Goal: Task Accomplishment & Management: Use online tool/utility

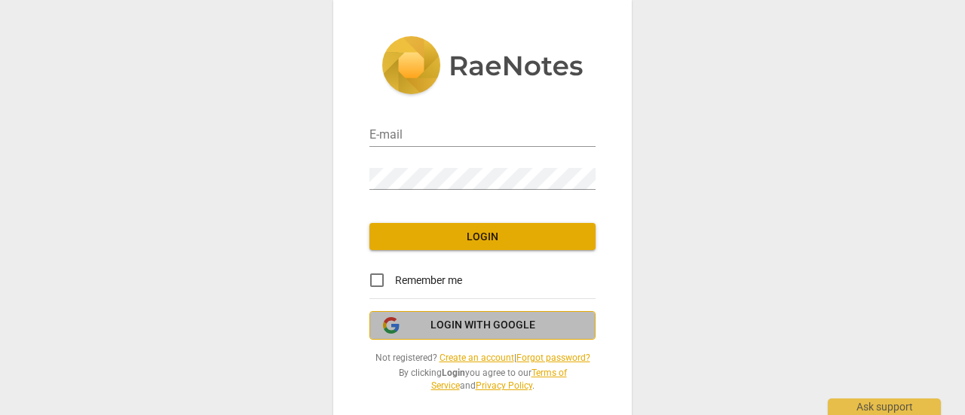
click at [480, 323] on span "Login with Google" at bounding box center [482, 325] width 105 height 15
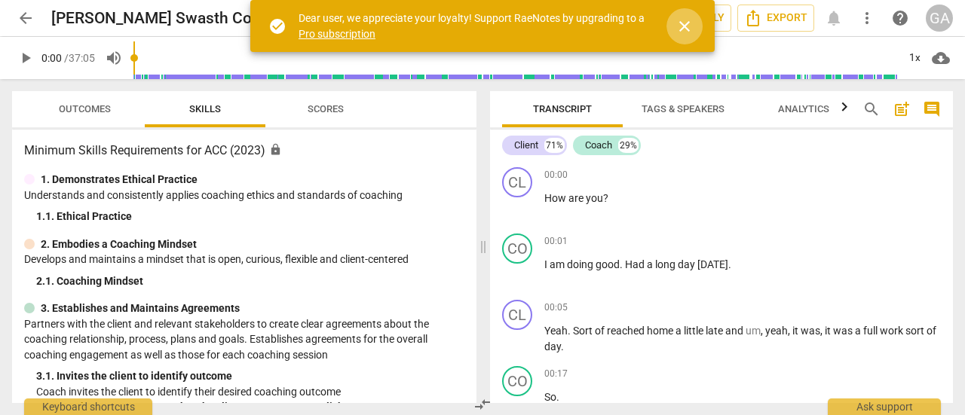
click at [686, 23] on span "close" at bounding box center [684, 26] width 18 height 18
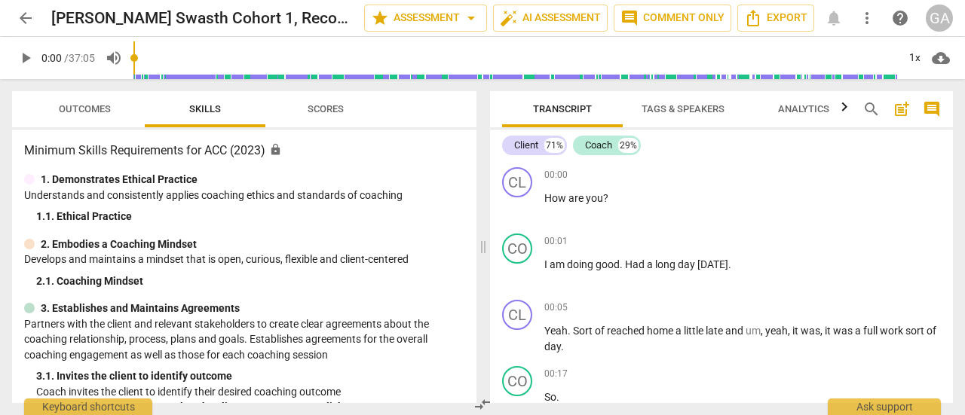
click at [308, 117] on span "Scores" at bounding box center [325, 109] width 72 height 20
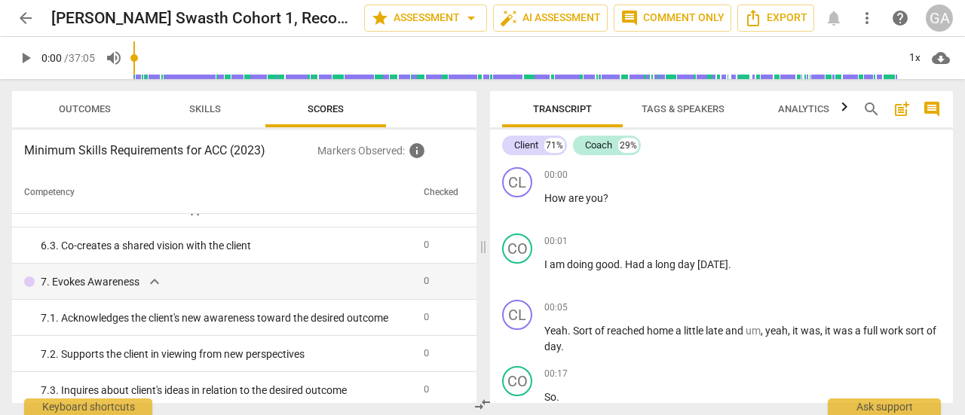
scroll to position [868, 0]
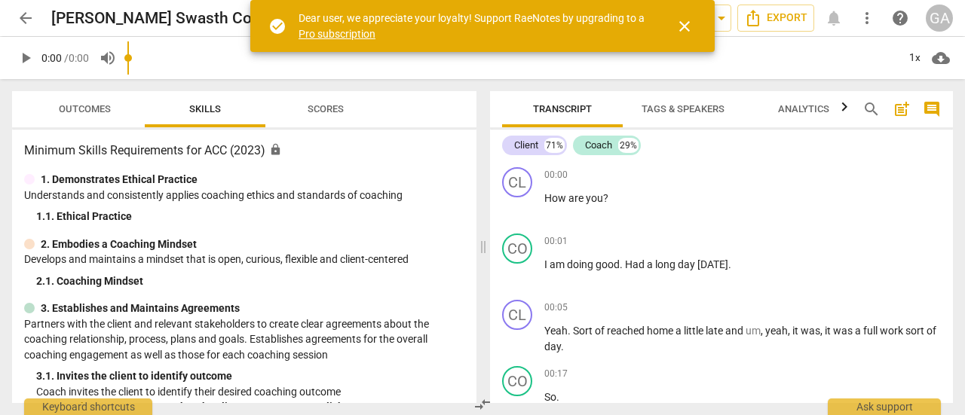
click at [684, 29] on span "close" at bounding box center [684, 26] width 18 height 18
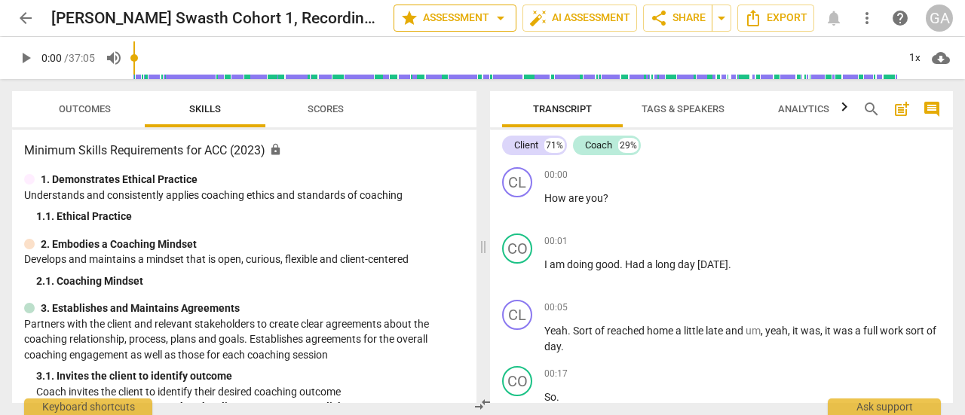
click at [461, 14] on span "star Assessment arrow_drop_down" at bounding box center [454, 18] width 109 height 18
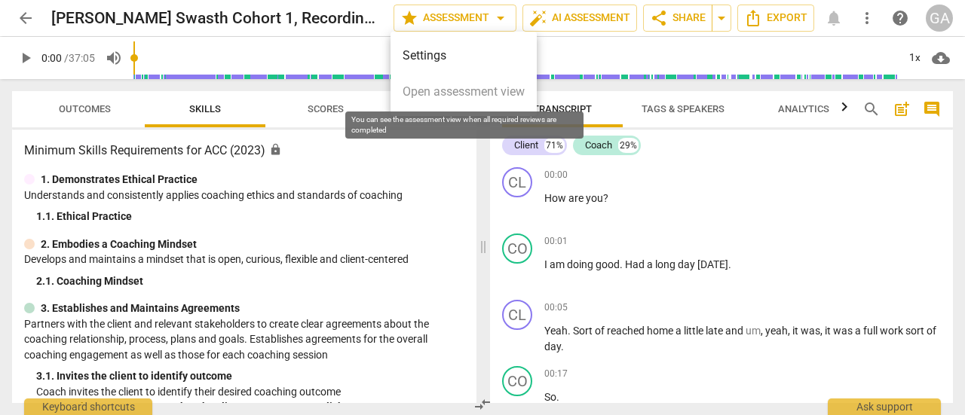
click at [445, 89] on span "Open assessment view" at bounding box center [463, 92] width 122 height 18
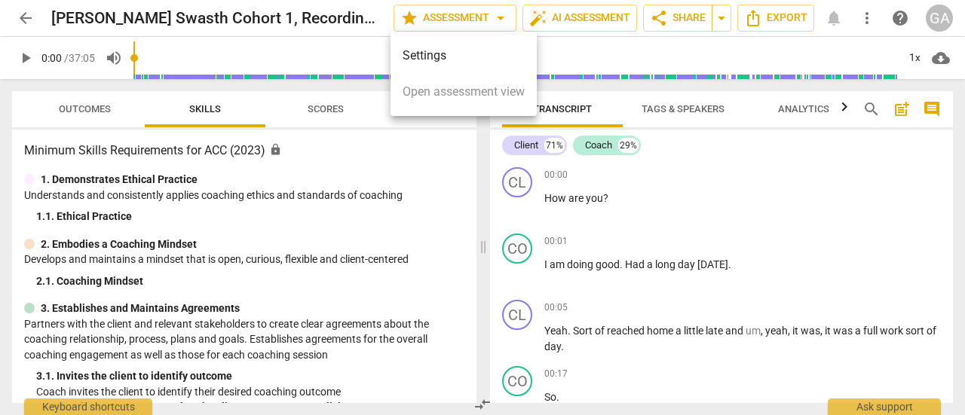
click at [412, 168] on div at bounding box center [482, 207] width 965 height 415
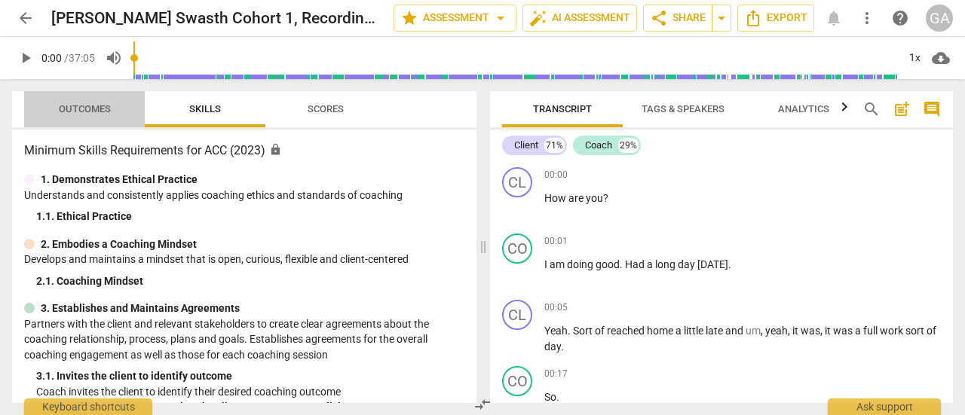
click at [99, 106] on span "Outcomes" at bounding box center [85, 108] width 52 height 11
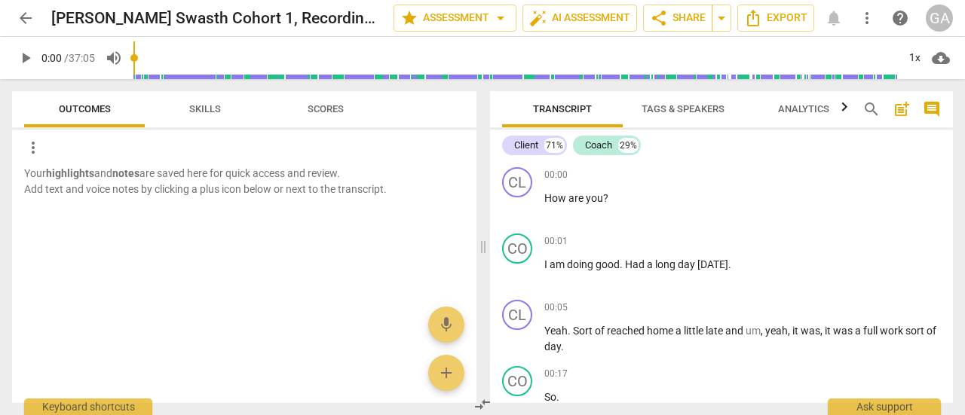
click at [219, 115] on span "Skills" at bounding box center [205, 109] width 68 height 20
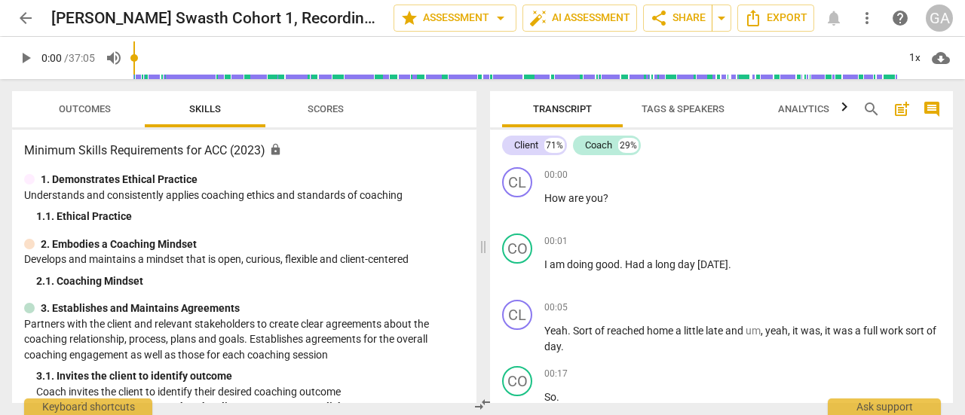
click at [320, 116] on span "Scores" at bounding box center [325, 109] width 72 height 20
